Goal: Communication & Community: Participate in discussion

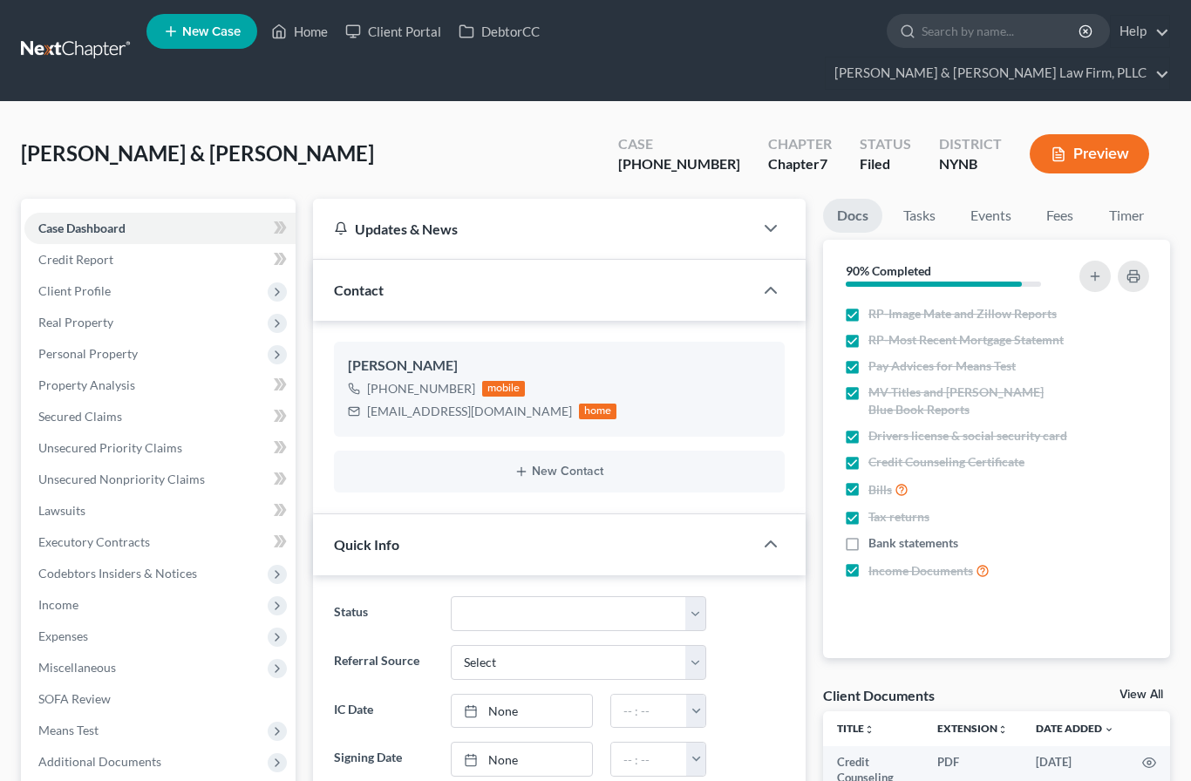
select select "0"
click at [303, 123] on div "Miner, Nicholas & Samantha Upgraded Case 25-30629-5 Chapter Chapter 7 Status Fi…" at bounding box center [595, 161] width 1149 height 76
click at [309, 37] on link "Home" at bounding box center [299, 31] width 74 height 31
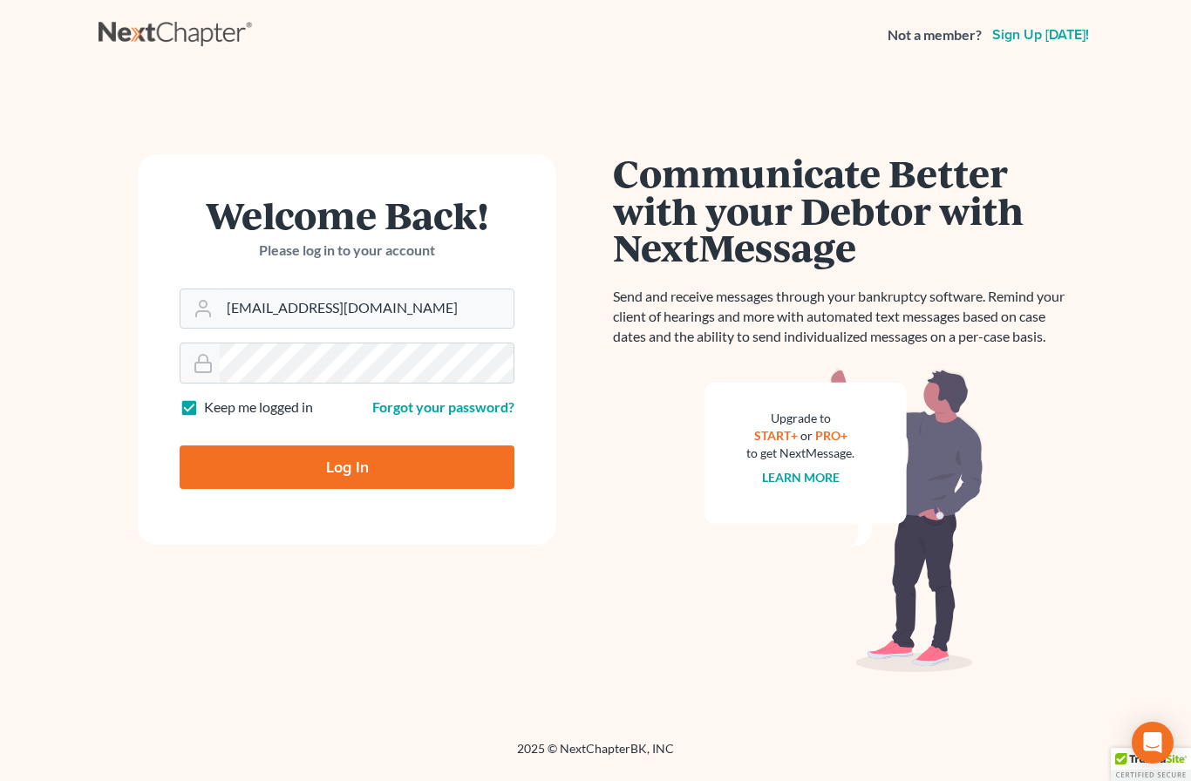
type input "Ctyankee44@yahoo.com"
click at [347, 466] on input "Log In" at bounding box center [347, 467] width 335 height 44
type input "Thinking..."
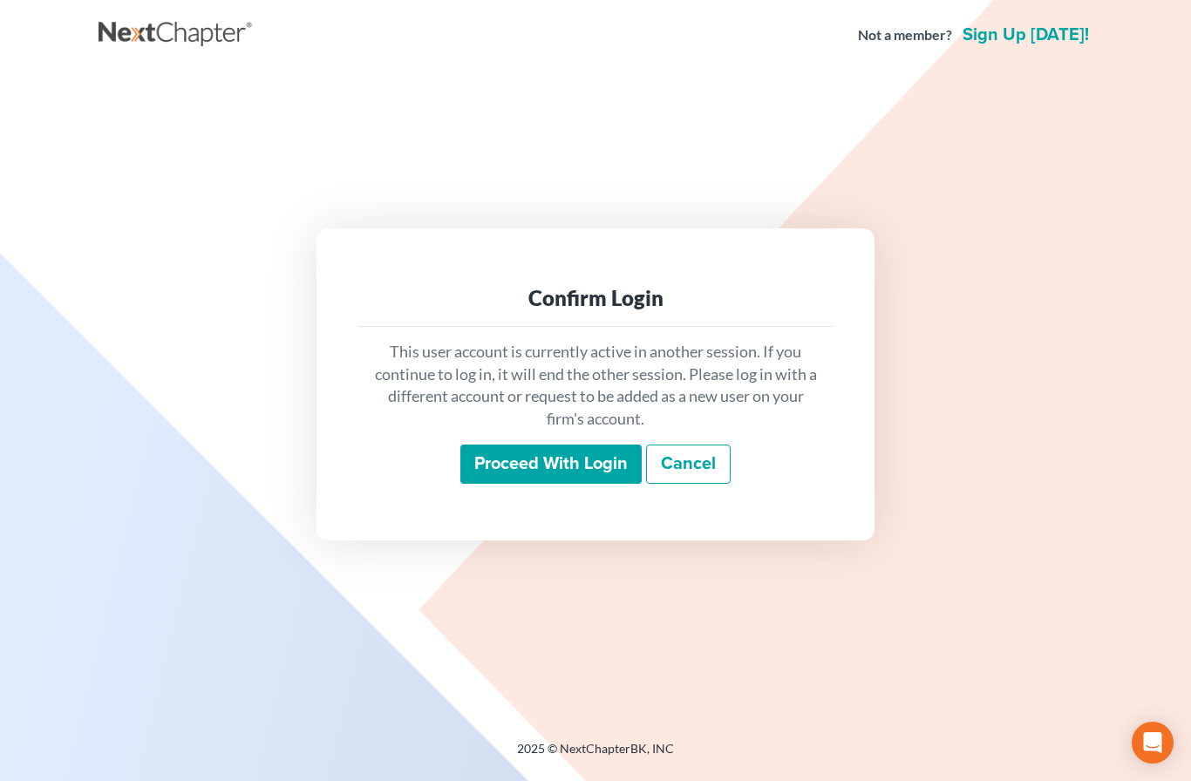
click at [521, 485] on input "Proceed with login" at bounding box center [550, 465] width 181 height 40
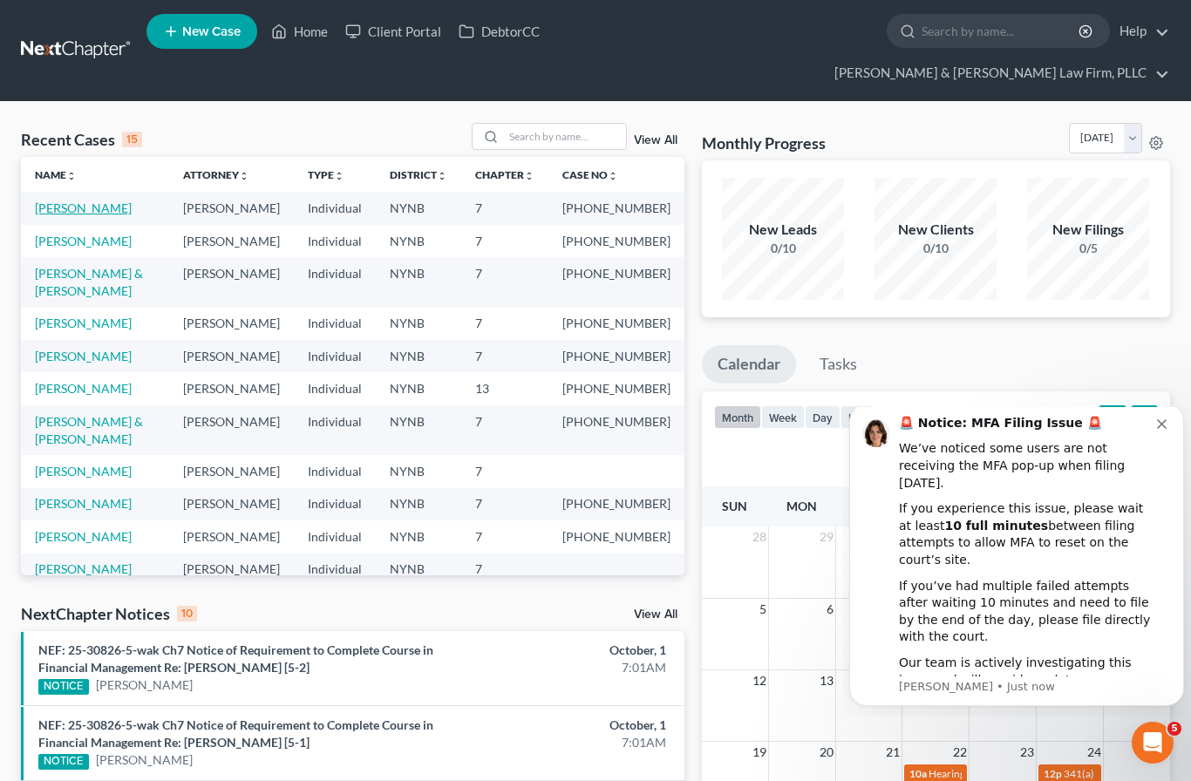
click at [72, 201] on link "Watts, Evan" at bounding box center [83, 208] width 97 height 15
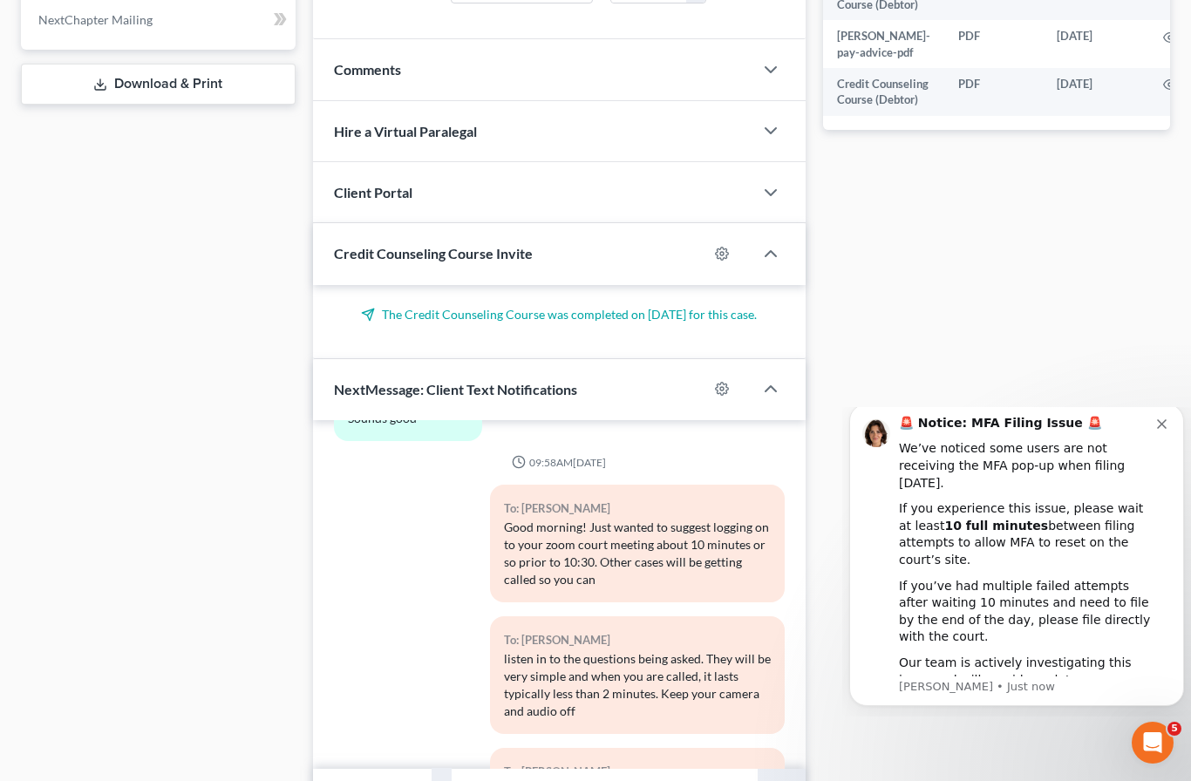
scroll to position [772, 0]
click at [601, 769] on input "text" at bounding box center [604, 790] width 305 height 43
type input "Michael and I are both logged in now"
click at [777, 780] on polygon "submit" at bounding box center [780, 790] width 21 height 21
